Goal: Information Seeking & Learning: Find specific fact

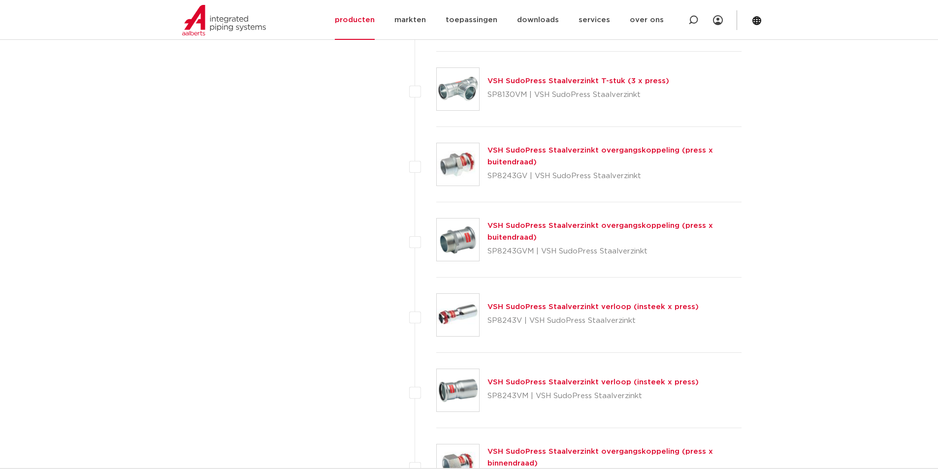
scroll to position [1668, 0]
click at [565, 226] on link "VSH SudoPress Staalverzinkt overgangskoppeling (press x buitendraad)" at bounding box center [601, 232] width 226 height 19
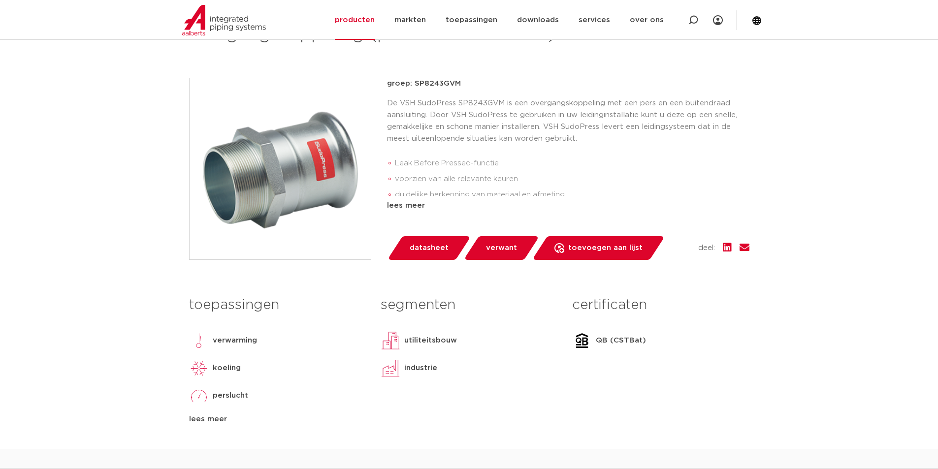
scroll to position [443, 0]
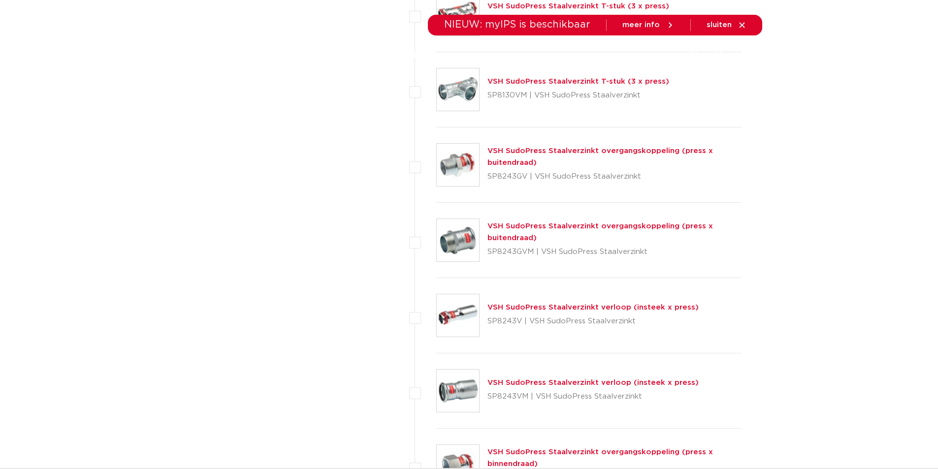
click at [515, 150] on link "VSH SudoPress Staalverzinkt overgangskoppeling (press x buitendraad)" at bounding box center [601, 156] width 226 height 19
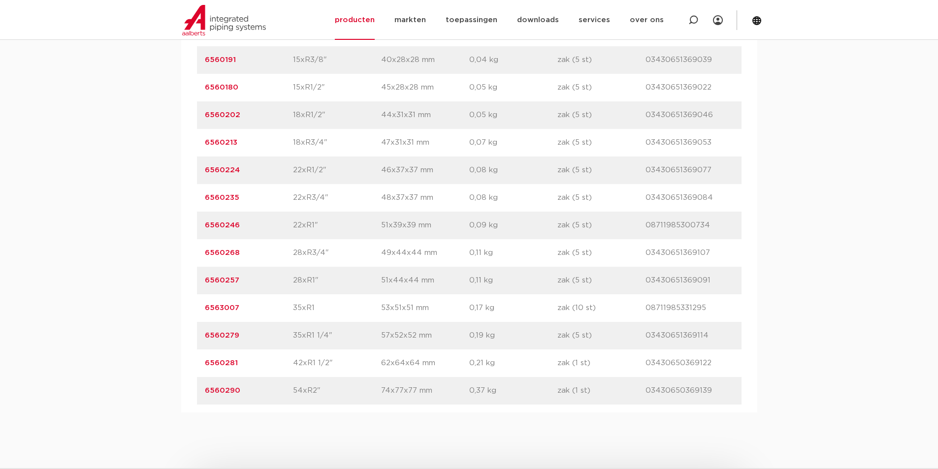
scroll to position [788, 0]
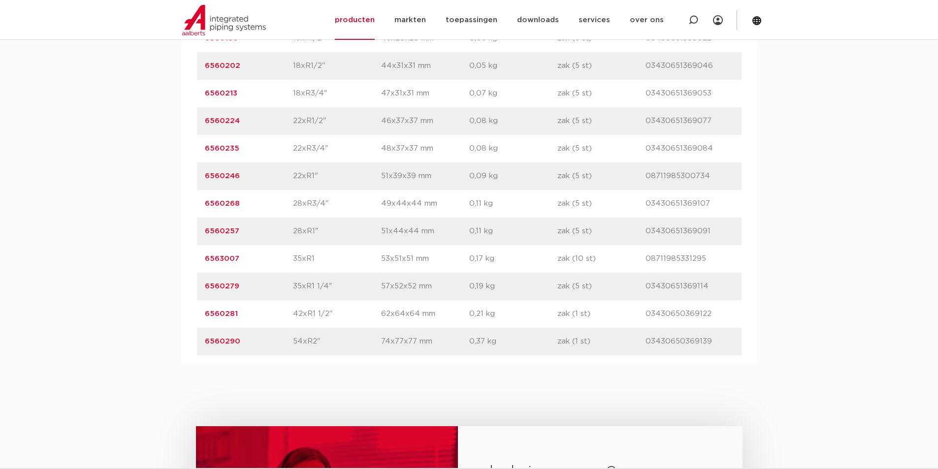
drag, startPoint x: 711, startPoint y: 343, endPoint x: 645, endPoint y: 344, distance: 66.0
click at [646, 344] on p "03430650369139" at bounding box center [690, 342] width 88 height 12
copy p "03430650369139"
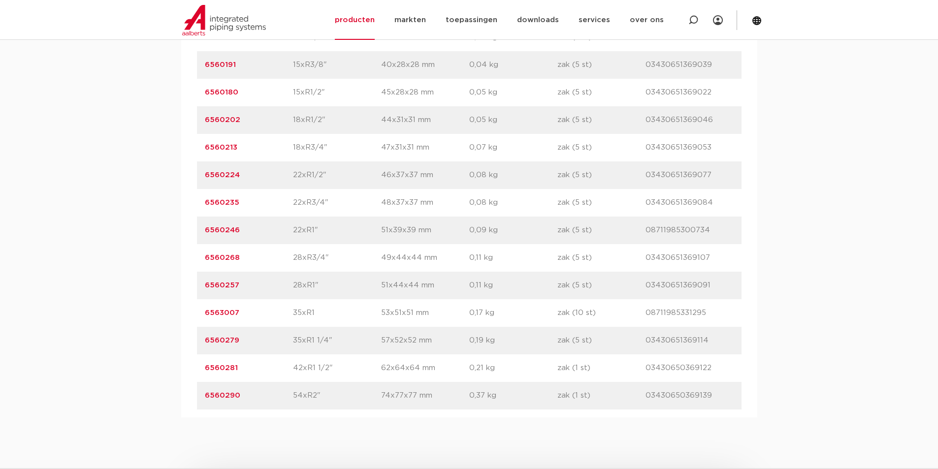
scroll to position [739, 0]
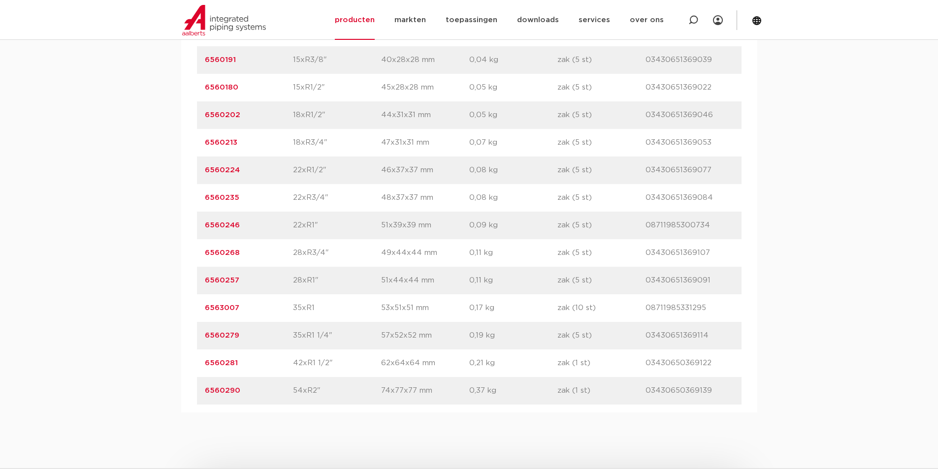
drag, startPoint x: 244, startPoint y: 390, endPoint x: 194, endPoint y: 392, distance: 50.8
click at [194, 392] on div "artikelnummer afmeting afmetingen gewicht verpakking gtin artikelnummer 6560171…" at bounding box center [469, 198] width 576 height 430
copy link "6560290"
click at [249, 393] on p "6560290" at bounding box center [249, 391] width 88 height 12
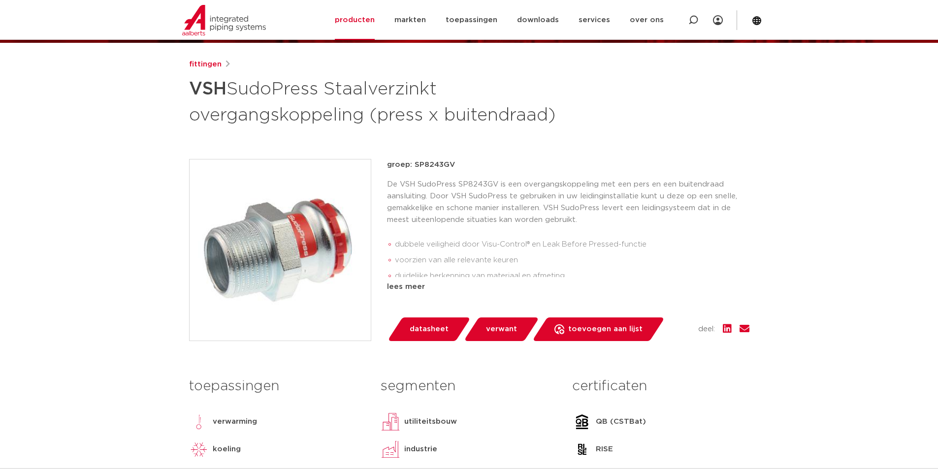
scroll to position [99, 0]
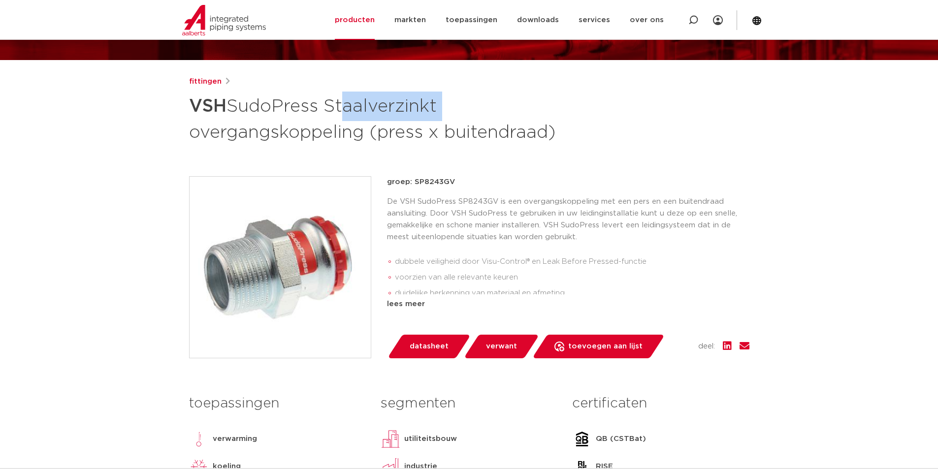
drag, startPoint x: 346, startPoint y: 104, endPoint x: 460, endPoint y: 109, distance: 114.4
click at [449, 106] on h1 "VSH SudoPress Staalverzinkt overgangskoppeling (press x buitendraad)" at bounding box center [374, 118] width 370 height 53
click at [468, 105] on h1 "VSH SudoPress Staalverzinkt overgangskoppeling (press x buitendraad)" at bounding box center [374, 118] width 370 height 53
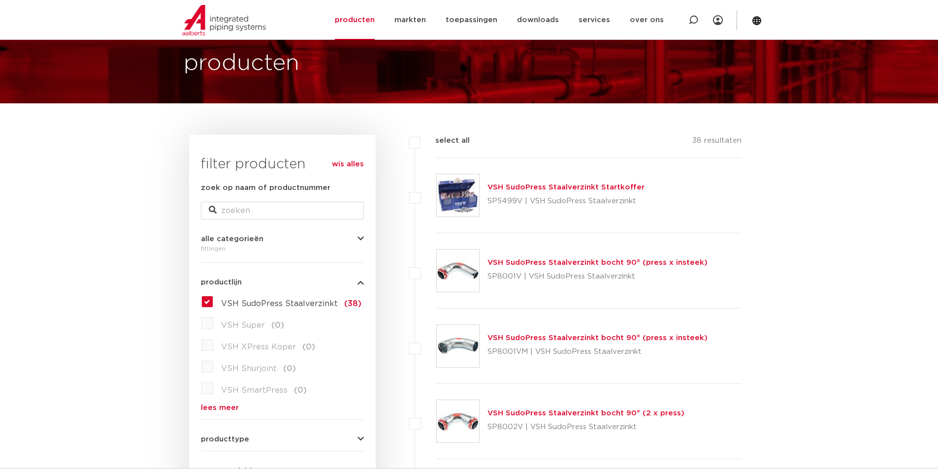
scroll to position [49, 0]
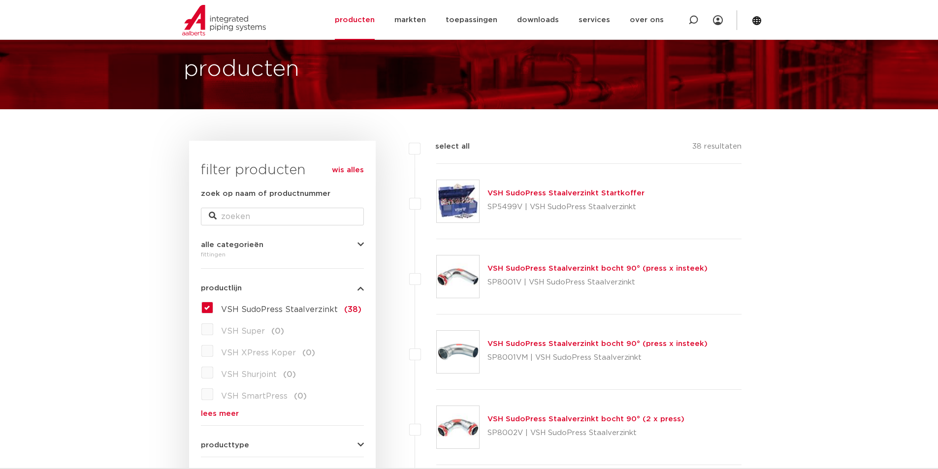
click at [213, 302] on label "VSH SudoPress Staalverzinkt (38)" at bounding box center [287, 308] width 148 height 16
click at [0, 0] on input "VSH SudoPress Staalverzinkt (38)" at bounding box center [0, 0] width 0 height 0
click at [208, 412] on link "lees meer" at bounding box center [282, 413] width 163 height 7
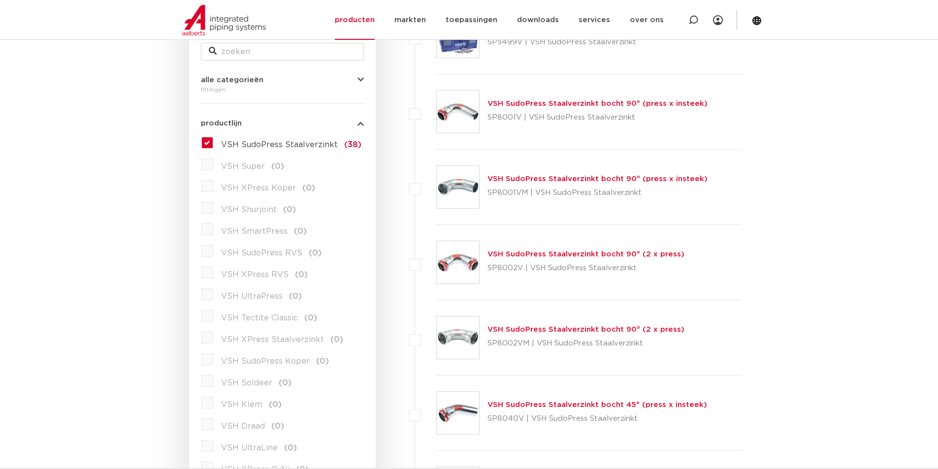
scroll to position [246, 0]
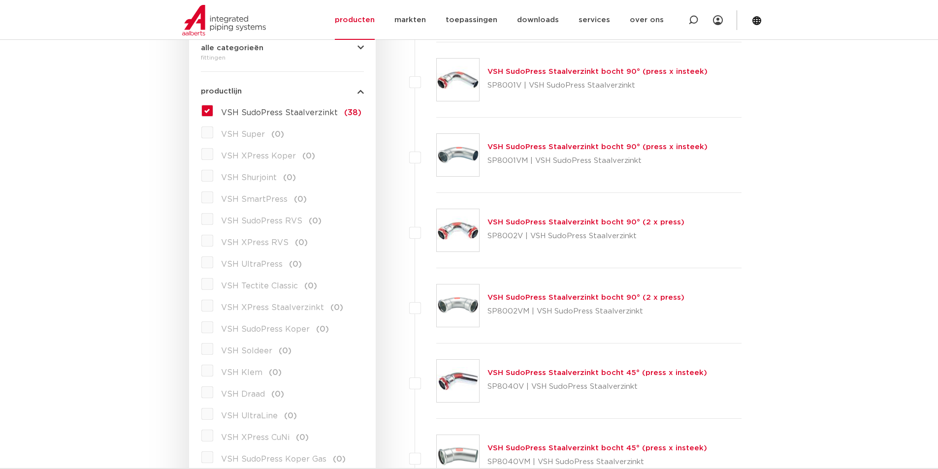
click at [271, 311] on span "VSH XPress Staalverzinkt" at bounding box center [272, 308] width 103 height 8
click at [269, 308] on span "VSH XPress Staalverzinkt" at bounding box center [272, 308] width 103 height 8
click at [213, 111] on label "VSH SudoPress Staalverzinkt (38)" at bounding box center [287, 111] width 148 height 16
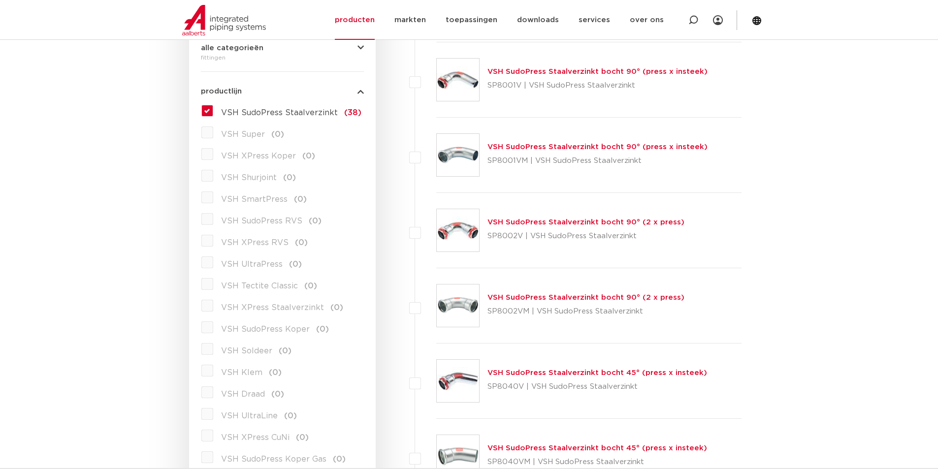
click at [0, 0] on input "VSH SudoPress Staalverzinkt (38)" at bounding box center [0, 0] width 0 height 0
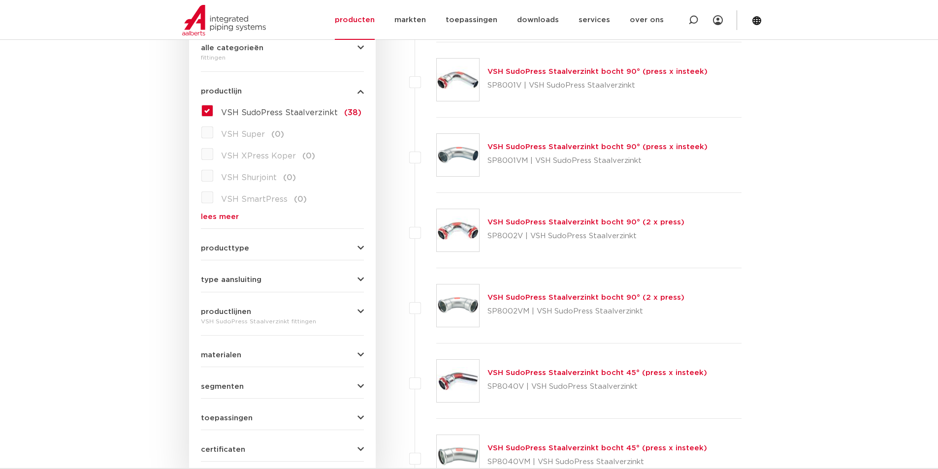
click at [213, 110] on label "VSH SudoPress Staalverzinkt (38)" at bounding box center [287, 111] width 148 height 16
click at [0, 0] on input "VSH SudoPress Staalverzinkt (38)" at bounding box center [0, 0] width 0 height 0
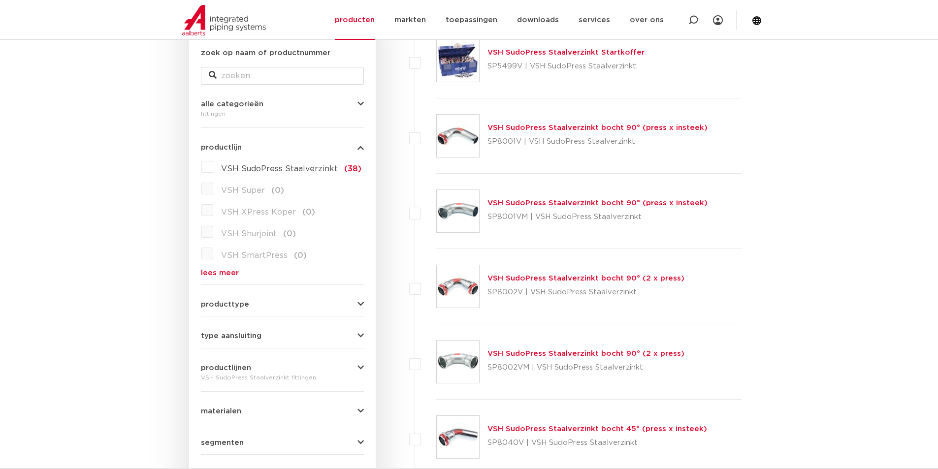
scroll to position [50, 0]
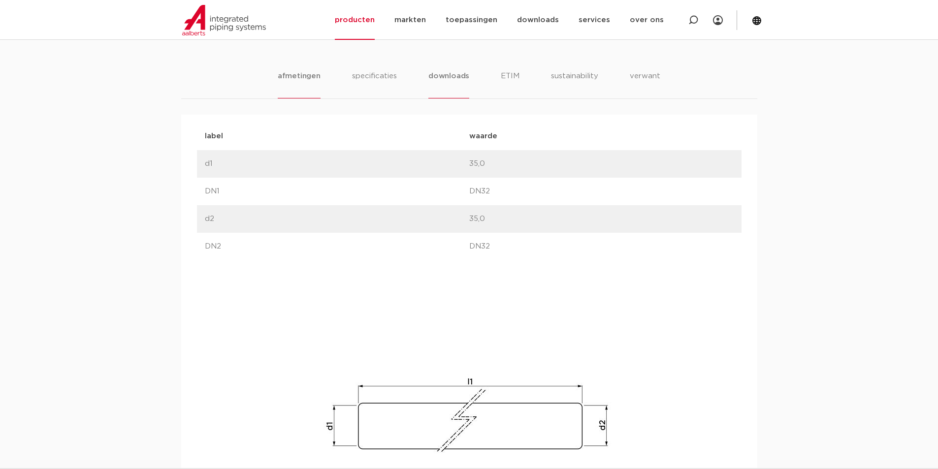
scroll to position [443, 0]
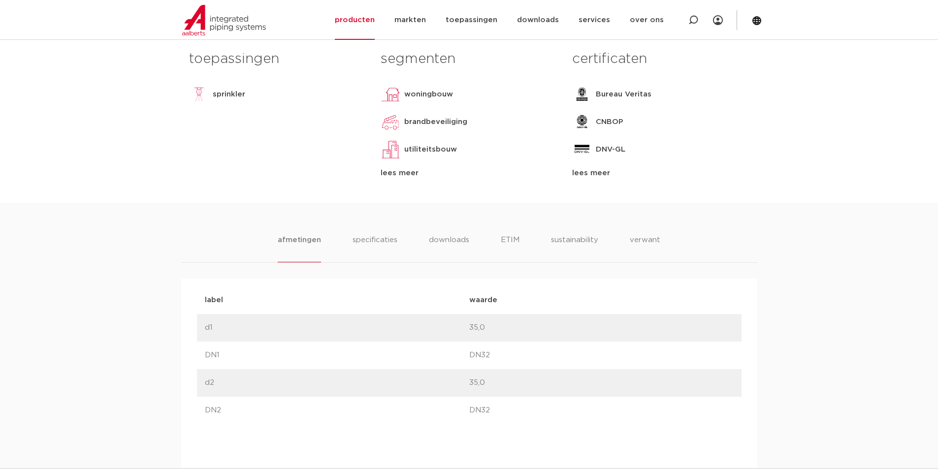
click at [404, 170] on div "lees meer" at bounding box center [469, 173] width 177 height 12
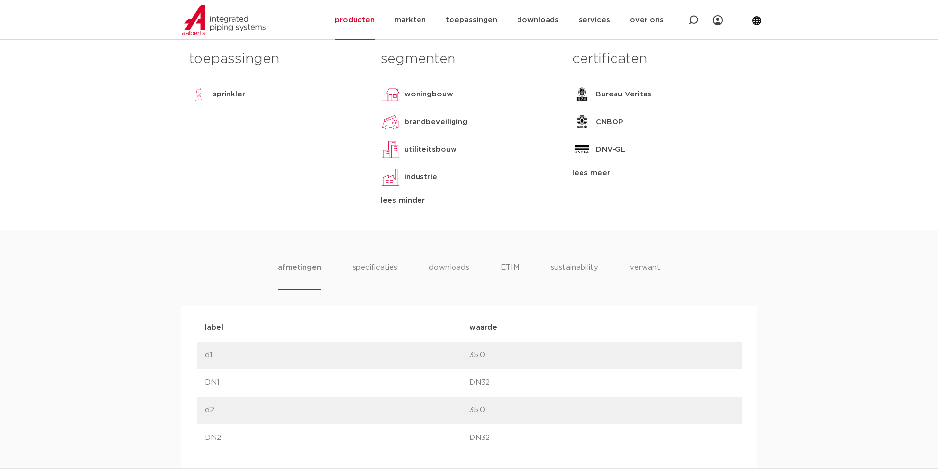
click at [400, 177] on img at bounding box center [391, 177] width 20 height 20
click at [409, 198] on div "lees minder" at bounding box center [469, 201] width 177 height 12
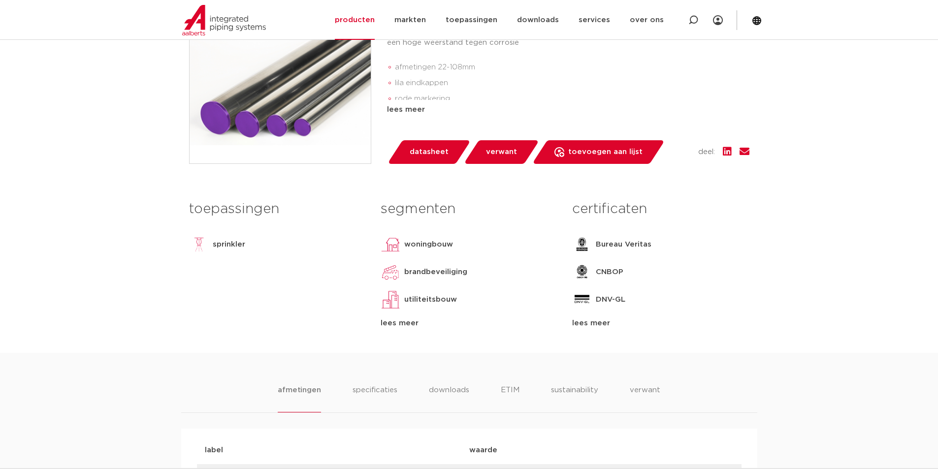
scroll to position [197, 0]
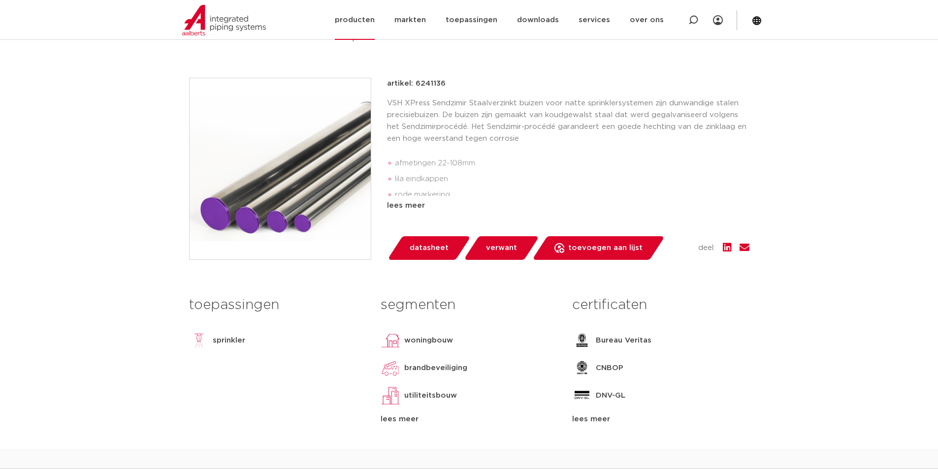
click at [326, 18] on div "Zoeken NIEUW: myIPS is beschikbaar meer info sluiten producten markten toepassi…" at bounding box center [533, 20] width 458 height 40
click at [369, 20] on link "producten" at bounding box center [355, 20] width 40 height 40
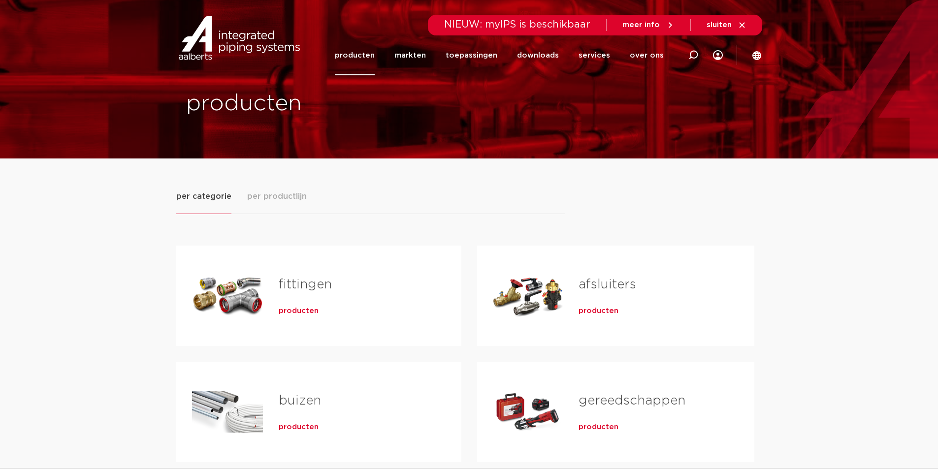
click at [299, 312] on span "producten" at bounding box center [299, 311] width 40 height 10
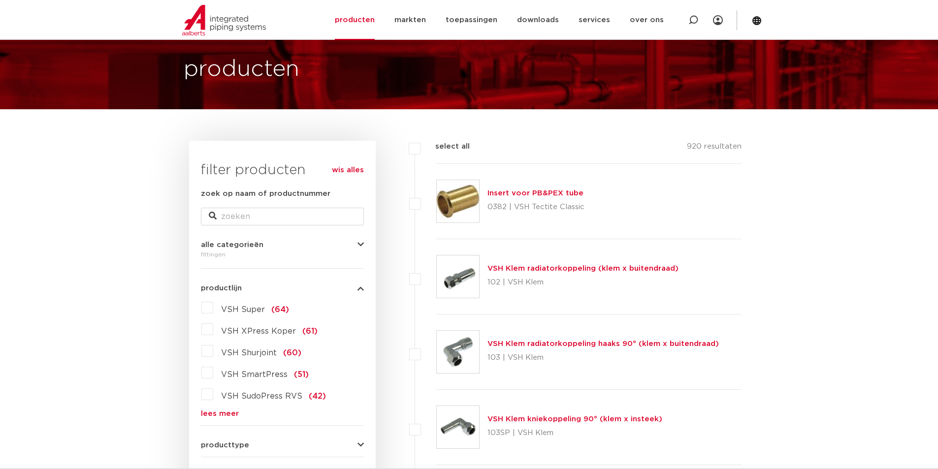
click at [229, 410] on link "lees meer" at bounding box center [282, 413] width 163 height 7
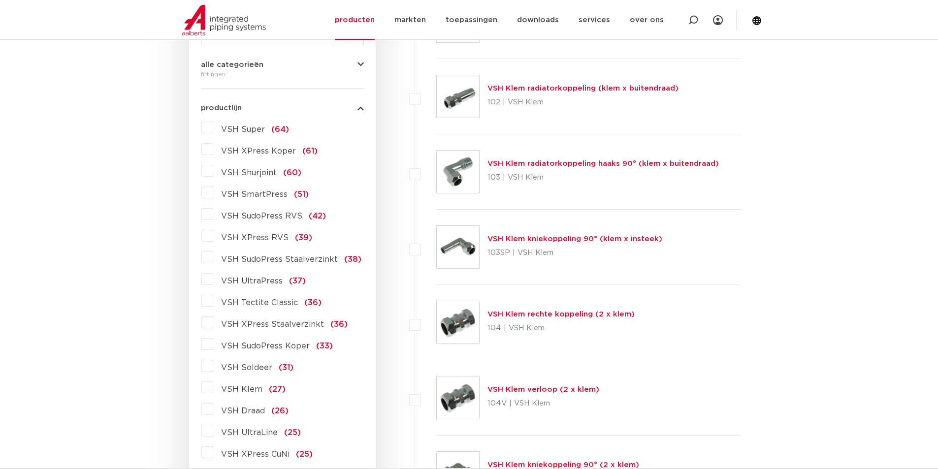
scroll to position [246, 0]
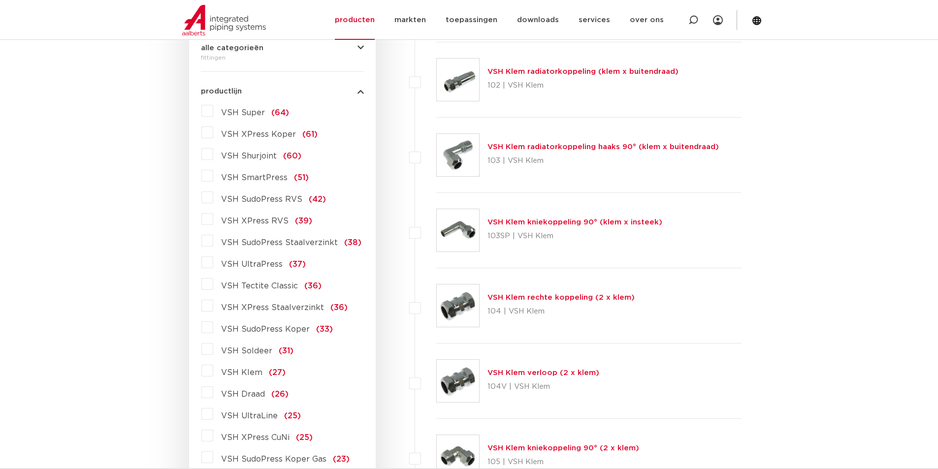
click at [213, 306] on label "VSH XPress Staalverzinkt (36)" at bounding box center [280, 306] width 134 height 16
click at [0, 0] on input "VSH XPress Staalverzinkt (36)" at bounding box center [0, 0] width 0 height 0
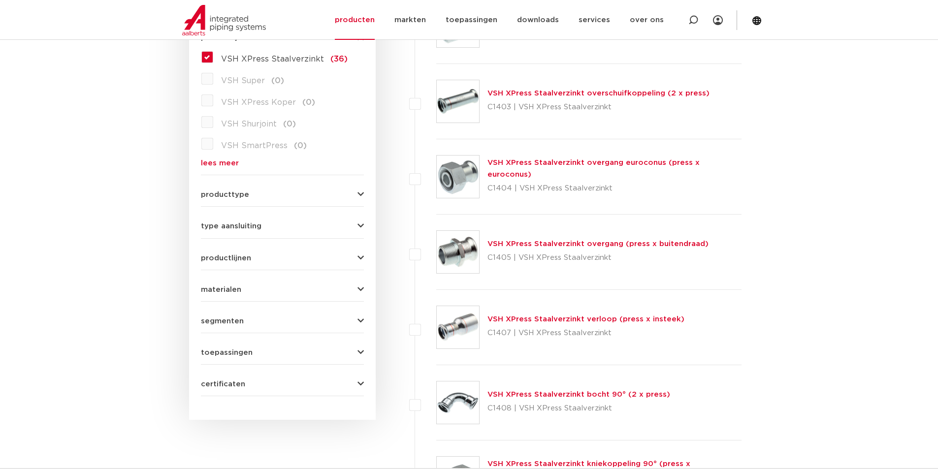
scroll to position [246, 0]
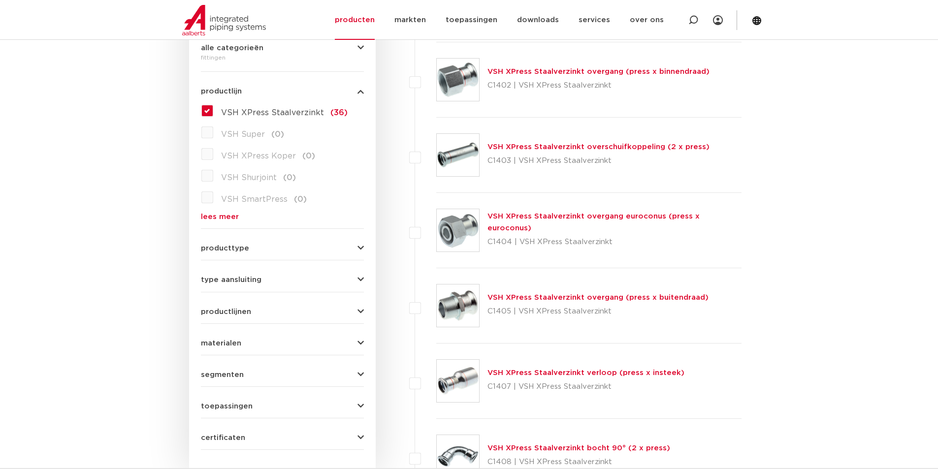
click at [664, 298] on link "VSH XPress Staalverzinkt overgang (press x buitendraad)" at bounding box center [598, 297] width 221 height 7
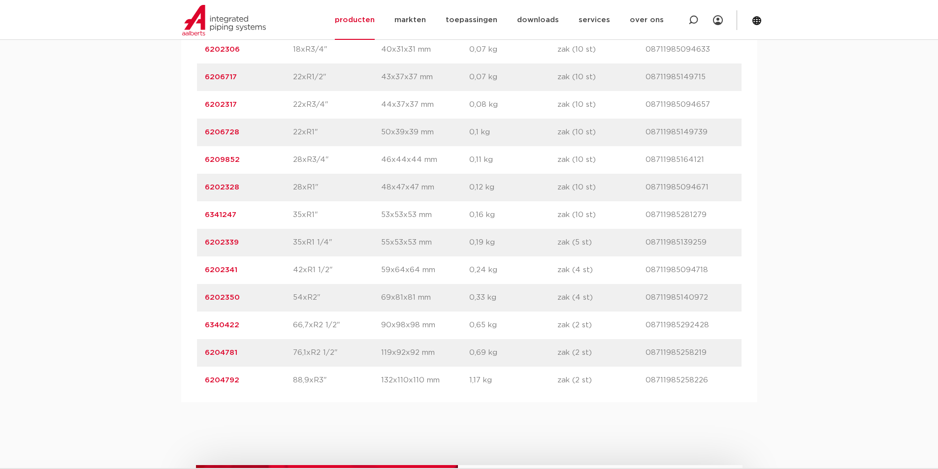
scroll to position [837, 0]
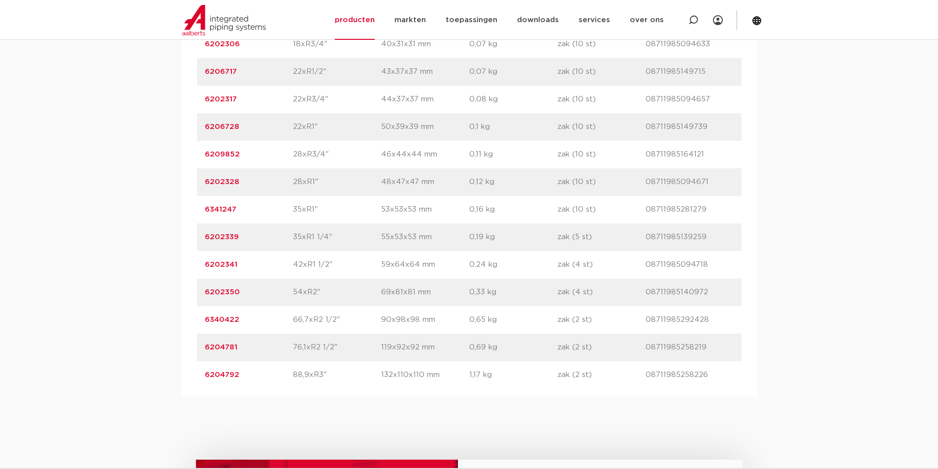
drag, startPoint x: 231, startPoint y: 294, endPoint x: 186, endPoint y: 297, distance: 45.4
click at [186, 297] on div "artikelnummer afmeting [GEOGRAPHIC_DATA] gewicht verpakking gtin artikelnummer …" at bounding box center [469, 141] width 576 height 512
copy link "6202350"
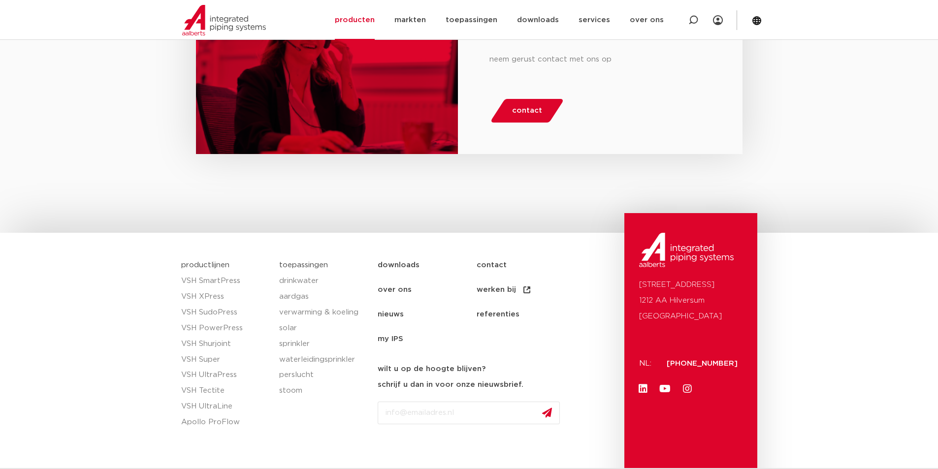
scroll to position [1359, 0]
